Goal: Task Accomplishment & Management: Use online tool/utility

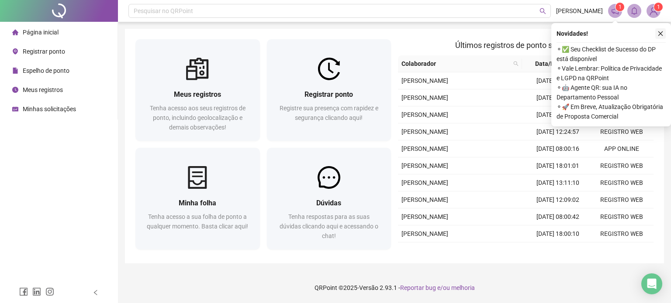
click at [660, 34] on icon "close" at bounding box center [660, 33] width 5 height 5
click at [656, 34] on button "button" at bounding box center [660, 33] width 10 height 10
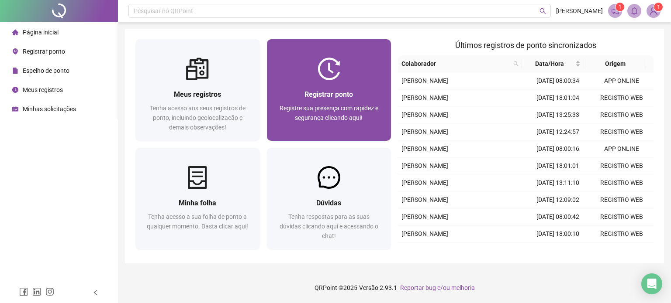
click at [355, 83] on div "Registrar ponto Registre sua presença com rapidez e segurança clicando aqui!" at bounding box center [329, 110] width 124 height 61
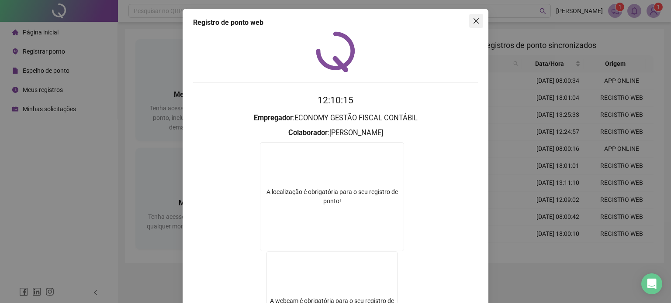
click at [472, 21] on icon "close" at bounding box center [475, 20] width 7 height 7
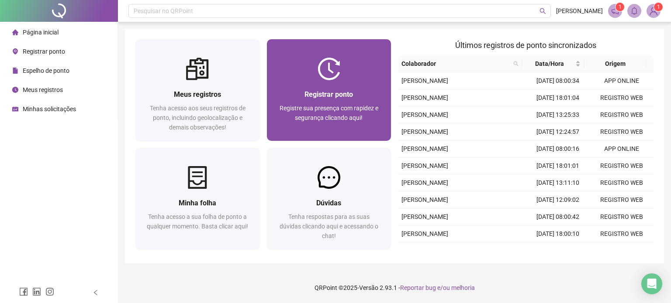
click at [306, 96] on span "Registrar ponto" at bounding box center [328, 94] width 48 height 8
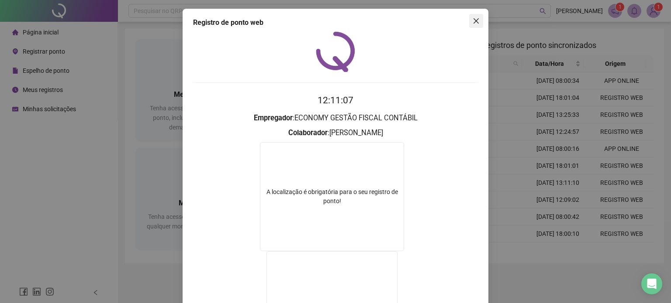
click at [473, 21] on icon "close" at bounding box center [475, 20] width 7 height 7
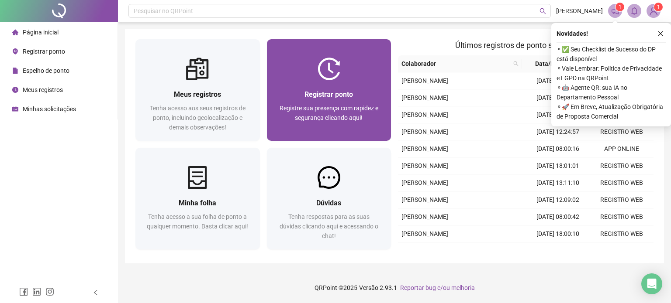
click at [345, 75] on div at bounding box center [329, 69] width 124 height 23
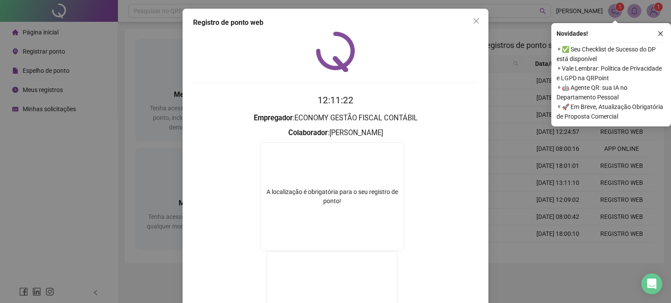
scroll to position [117, 0]
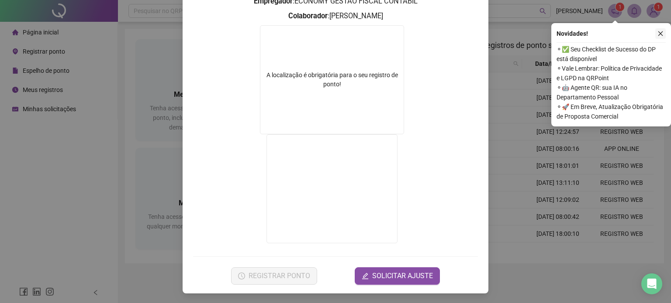
click at [657, 33] on icon "close" at bounding box center [660, 34] width 6 height 6
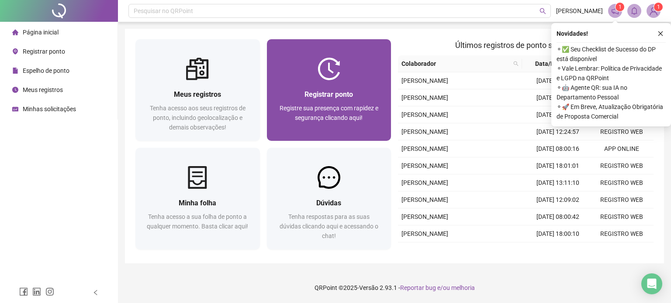
click at [333, 99] on span "Registrar ponto" at bounding box center [328, 94] width 48 height 8
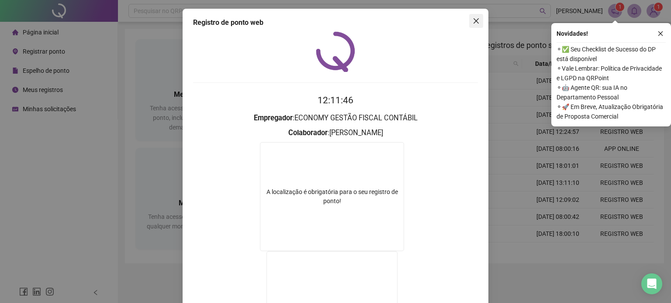
click at [472, 19] on icon "close" at bounding box center [475, 20] width 7 height 7
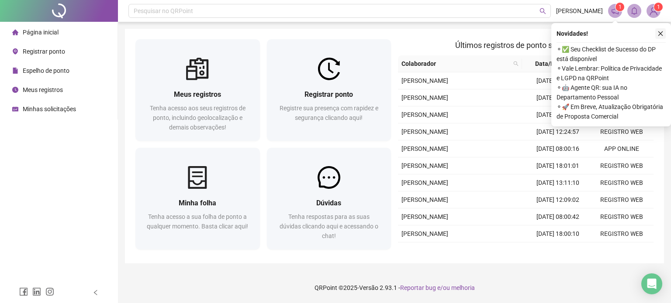
click at [662, 34] on icon "close" at bounding box center [660, 34] width 6 height 6
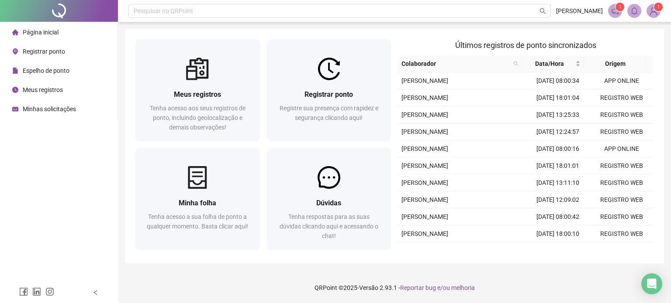
click at [652, 14] on img at bounding box center [653, 10] width 13 height 13
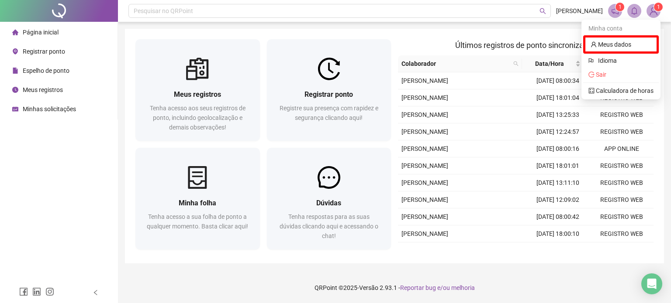
click at [513, 35] on div "Meus registros Tenha acesso aos seus registros de ponto, incluindo geolocalizaç…" at bounding box center [394, 146] width 539 height 235
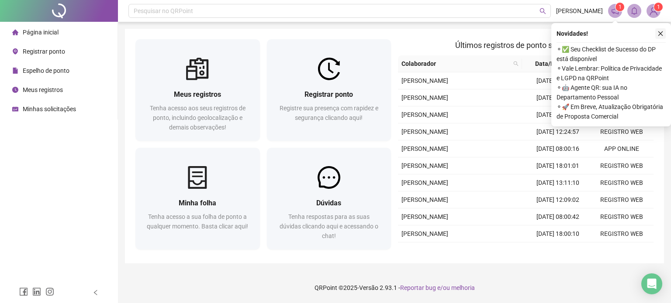
click at [658, 34] on icon "close" at bounding box center [660, 34] width 6 height 6
